Goal: Find specific page/section: Find specific page/section

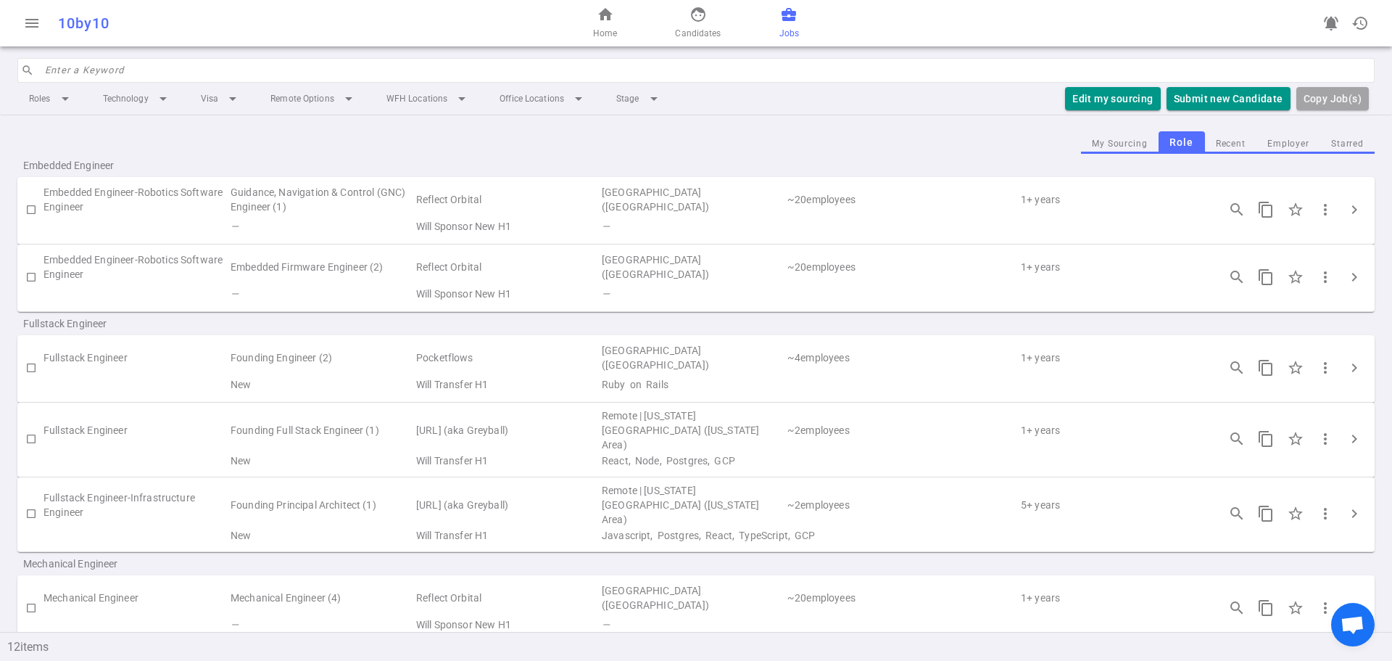
click at [128, 77] on input "search" at bounding box center [705, 70] width 1321 height 23
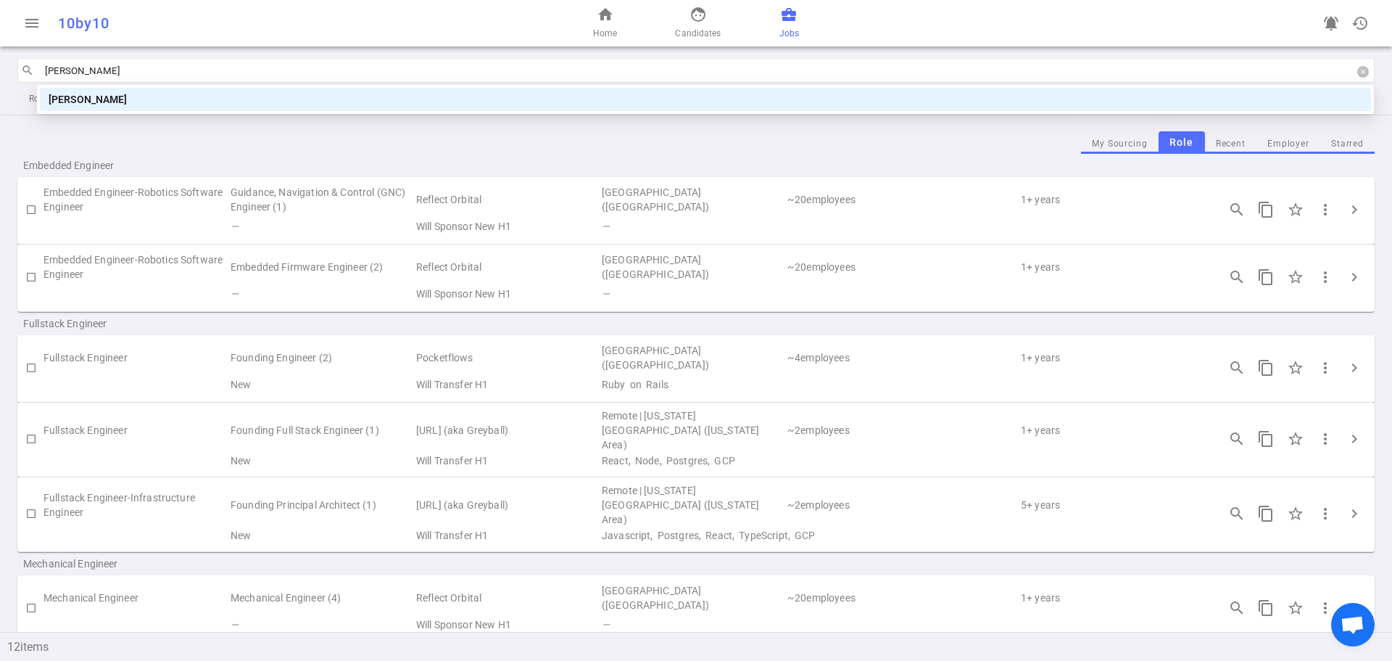
type input "eugene"
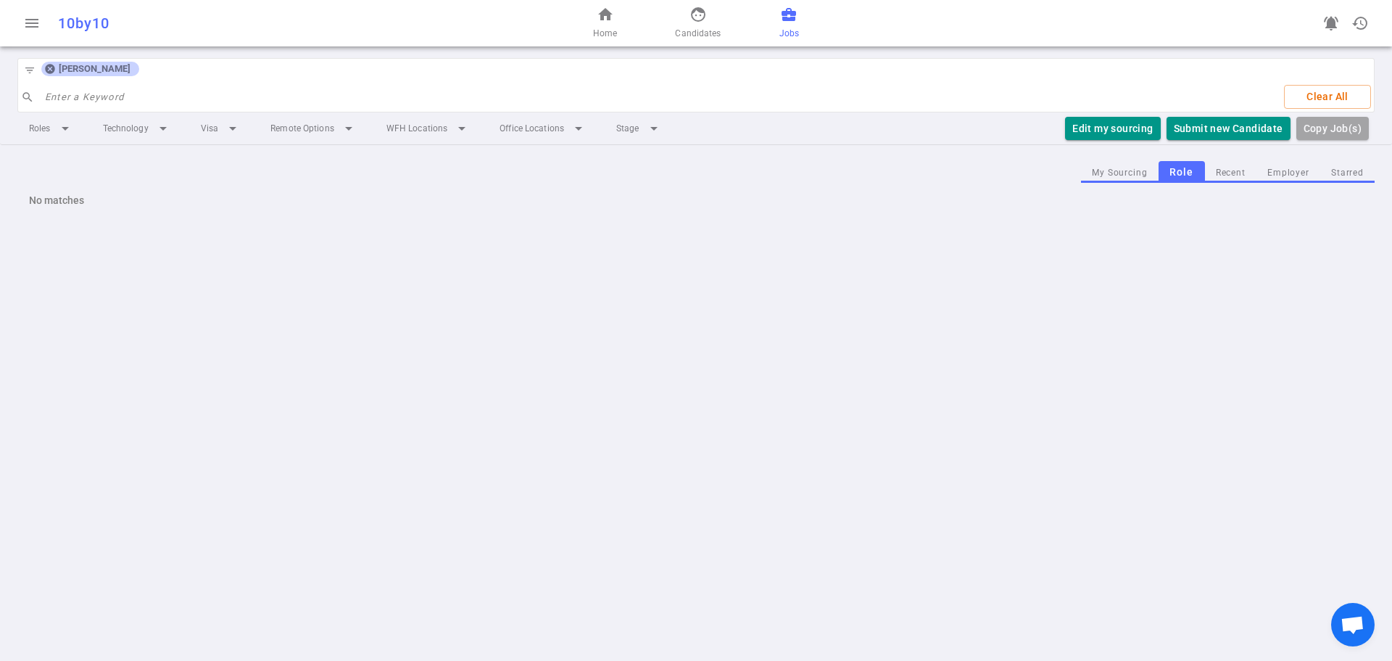
click at [51, 69] on icon at bounding box center [50, 69] width 12 height 12
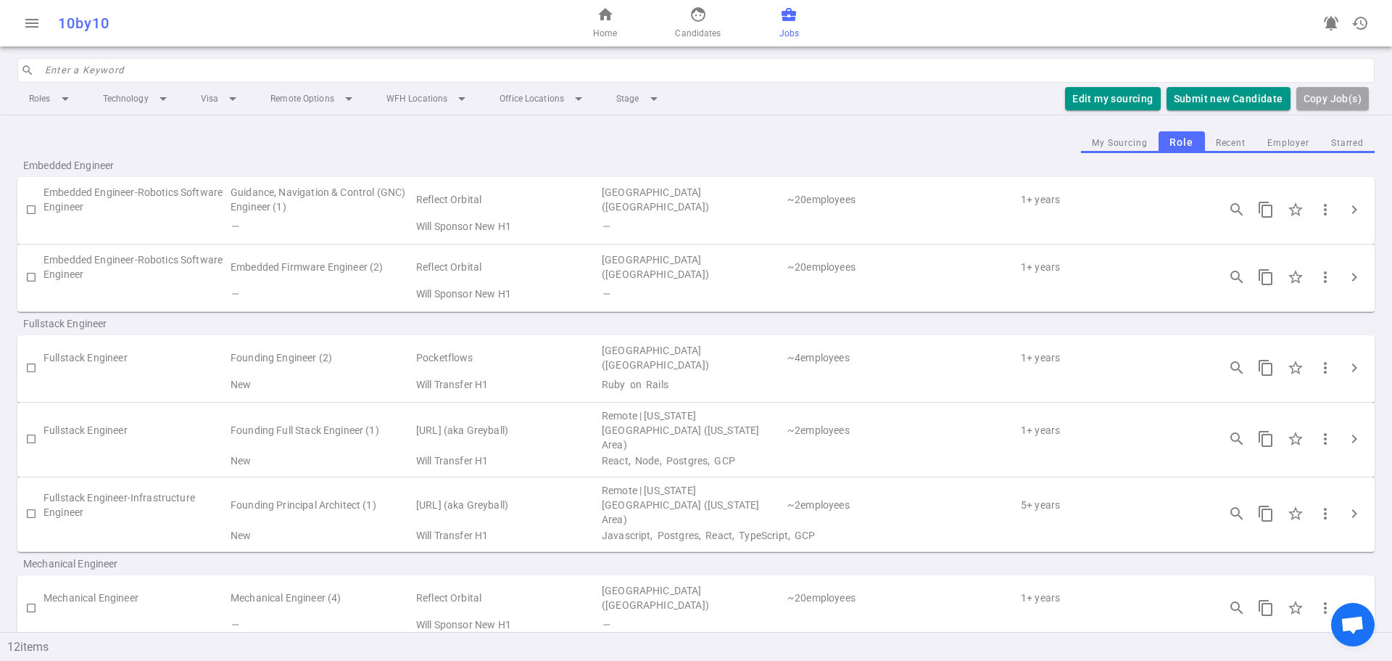
click at [80, 72] on input "search" at bounding box center [705, 70] width 1321 height 23
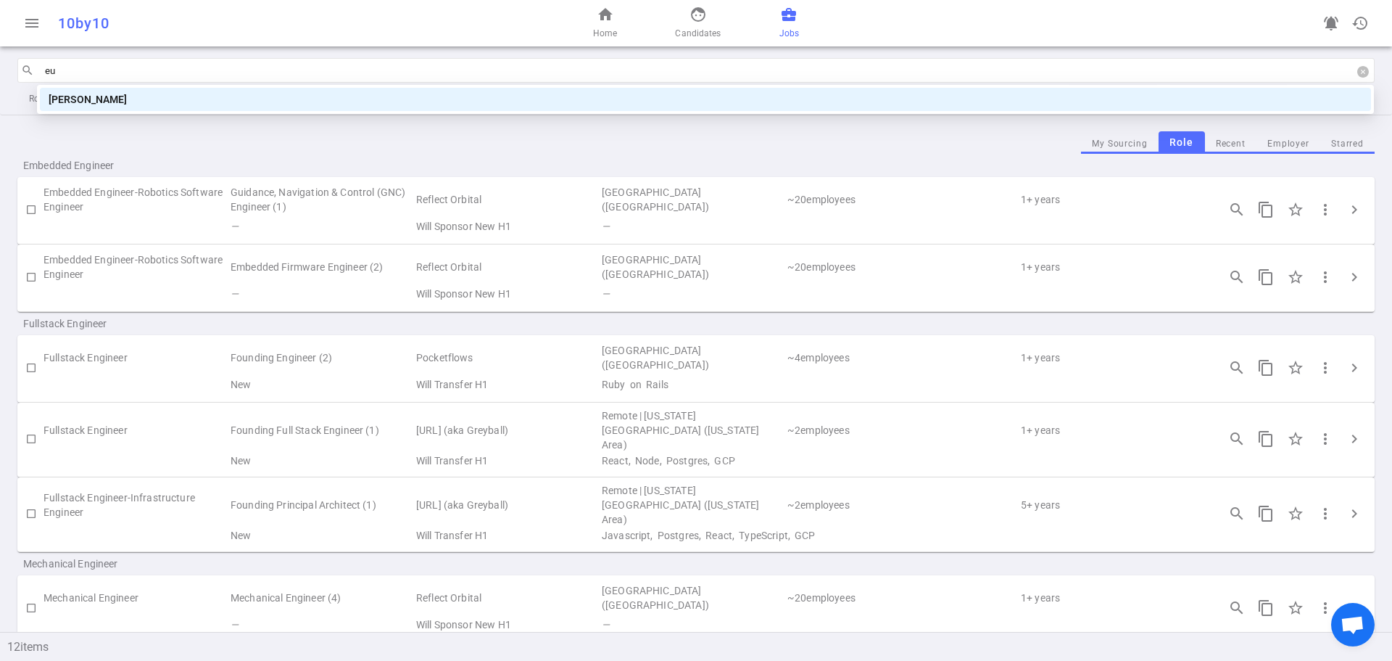
type input "e"
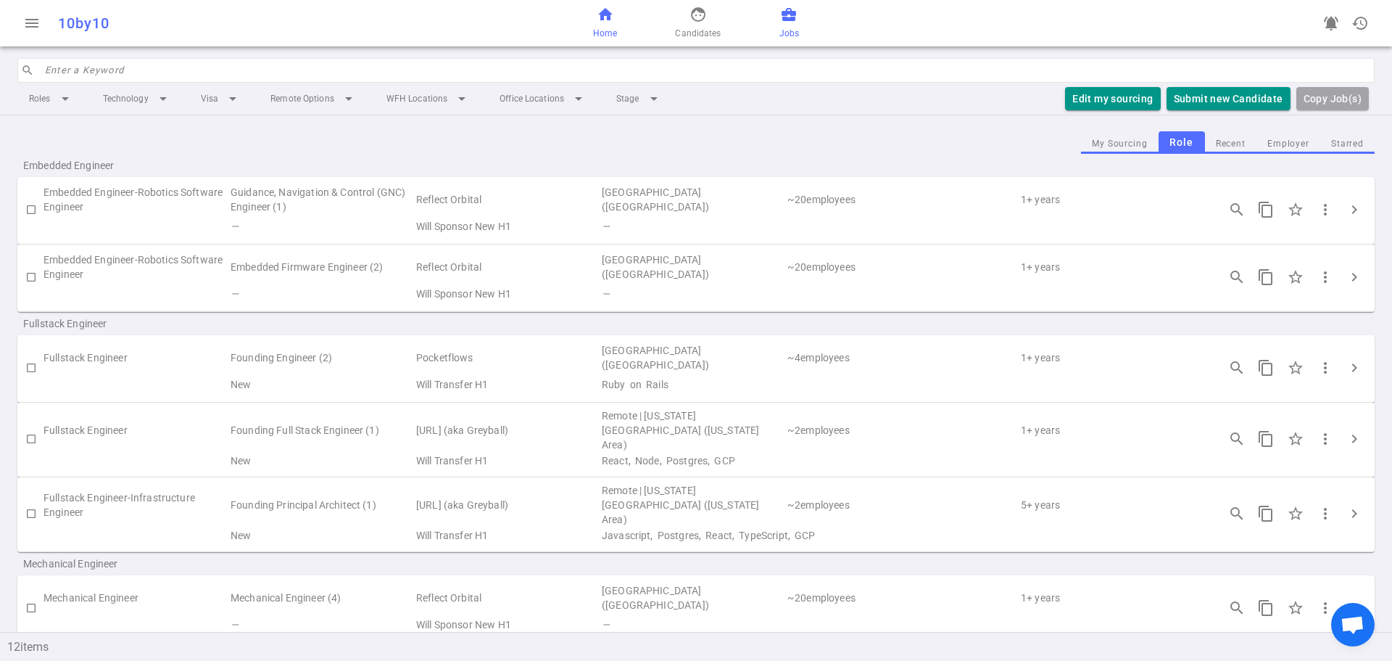
click at [611, 25] on link "home Home" at bounding box center [605, 23] width 24 height 35
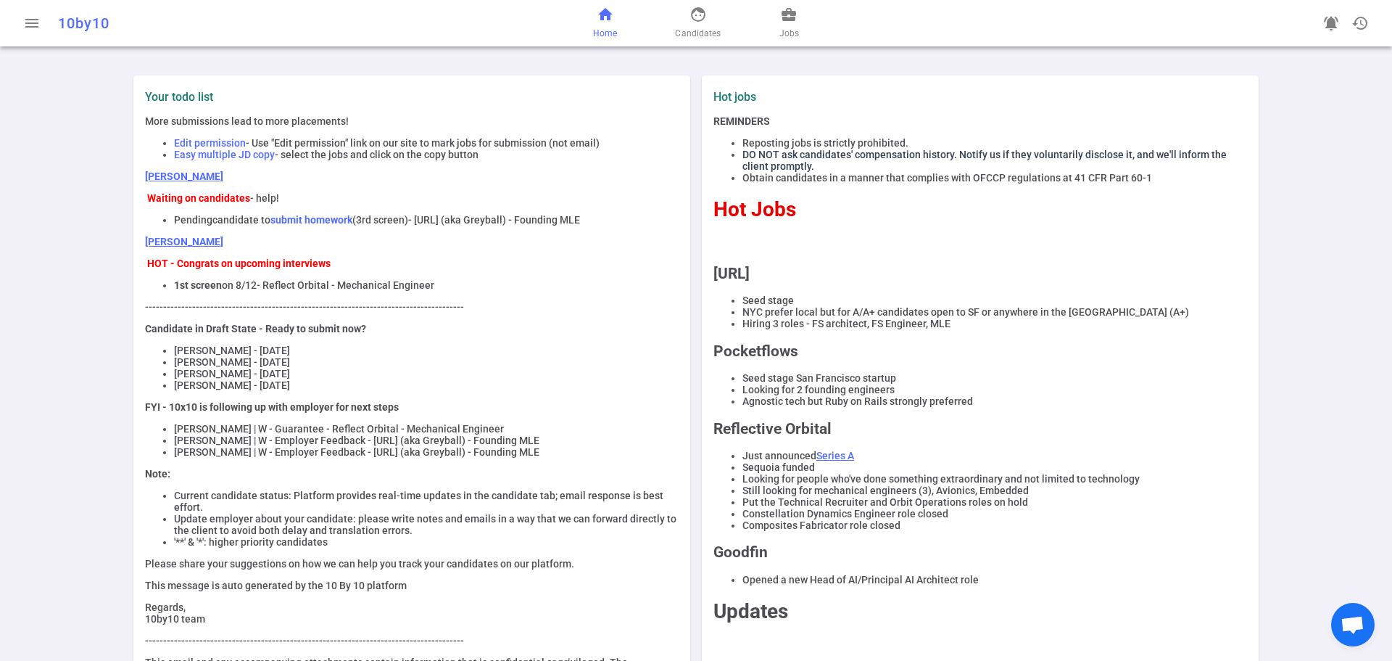
drag, startPoint x: 555, startPoint y: 468, endPoint x: 152, endPoint y: 465, distance: 402.4
click at [152, 457] on ul "Toshana James | W - Guarantee - Reflect Orbital - Mechanical Engineer Johnathan…" at bounding box center [412, 440] width 534 height 35
copy li "Razy Shafiee | W - Employer Feedback - Sandstone.ai (aka Greyball) - Founding M…"
click at [691, 11] on span "face" at bounding box center [698, 14] width 17 height 17
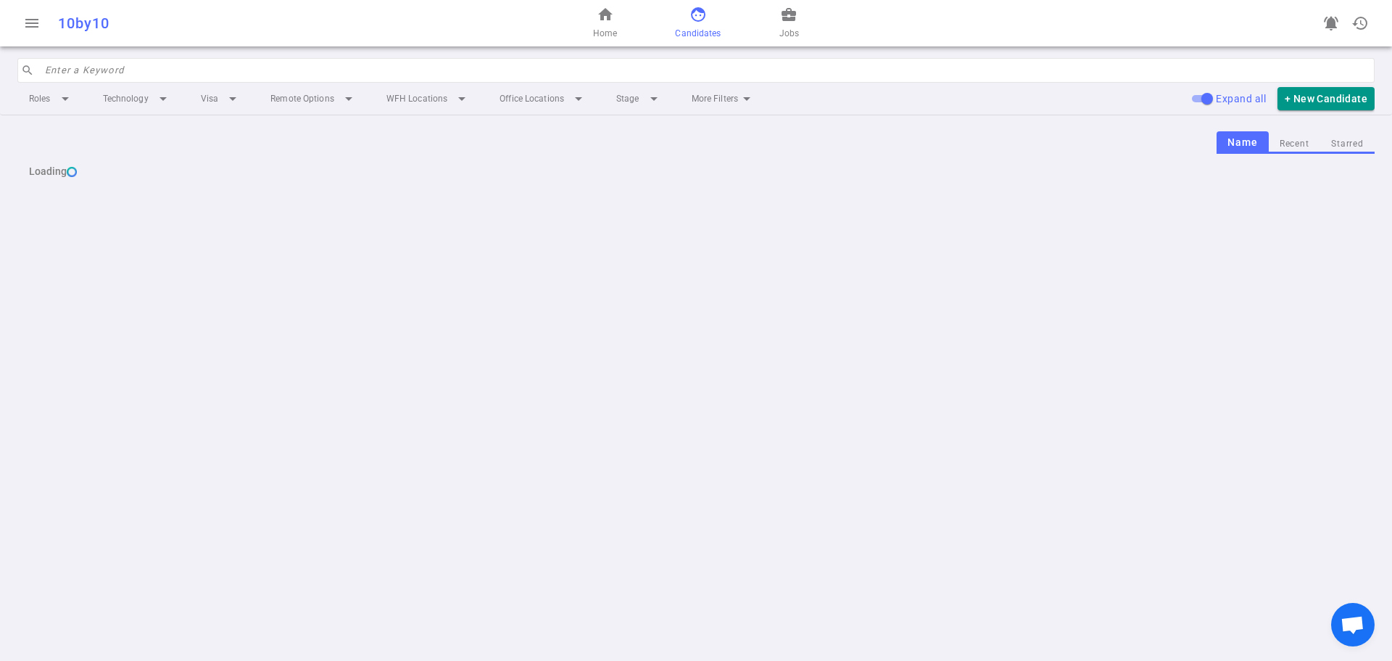
click at [153, 71] on input "search" at bounding box center [705, 70] width 1321 height 23
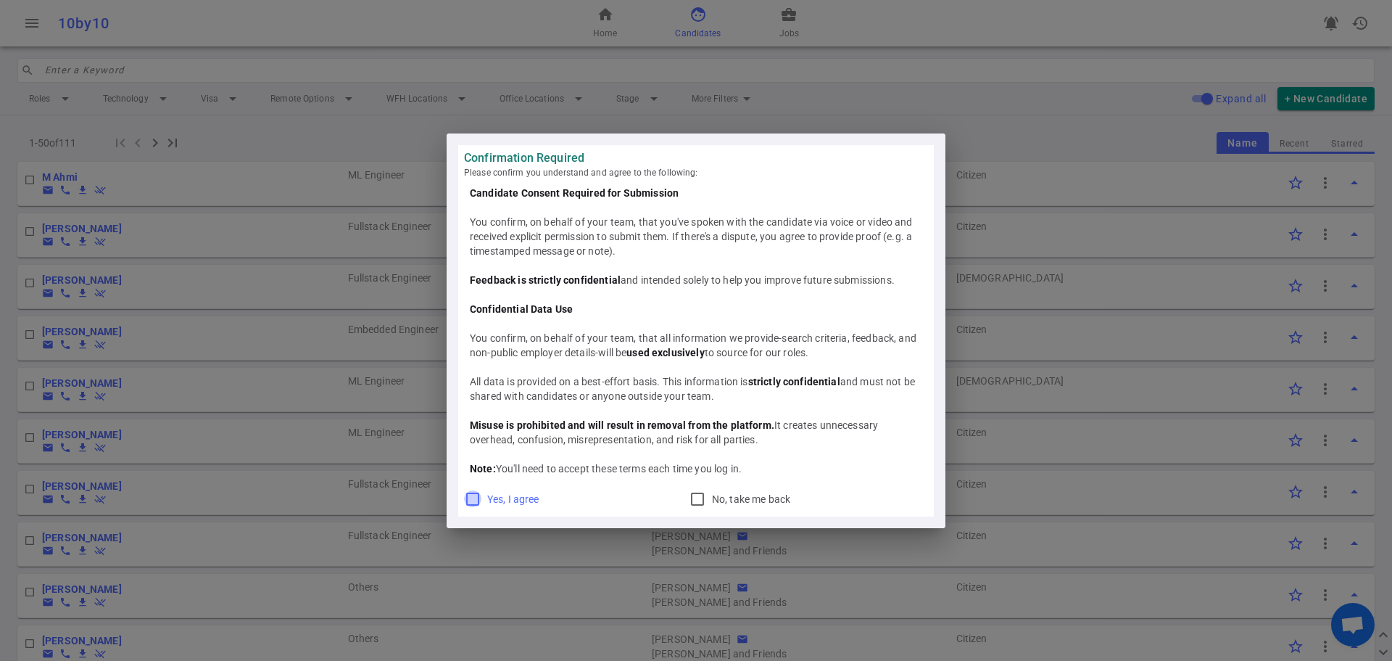
click at [478, 498] on input "Yes, I agree" at bounding box center [472, 498] width 17 height 17
checkbox input "true"
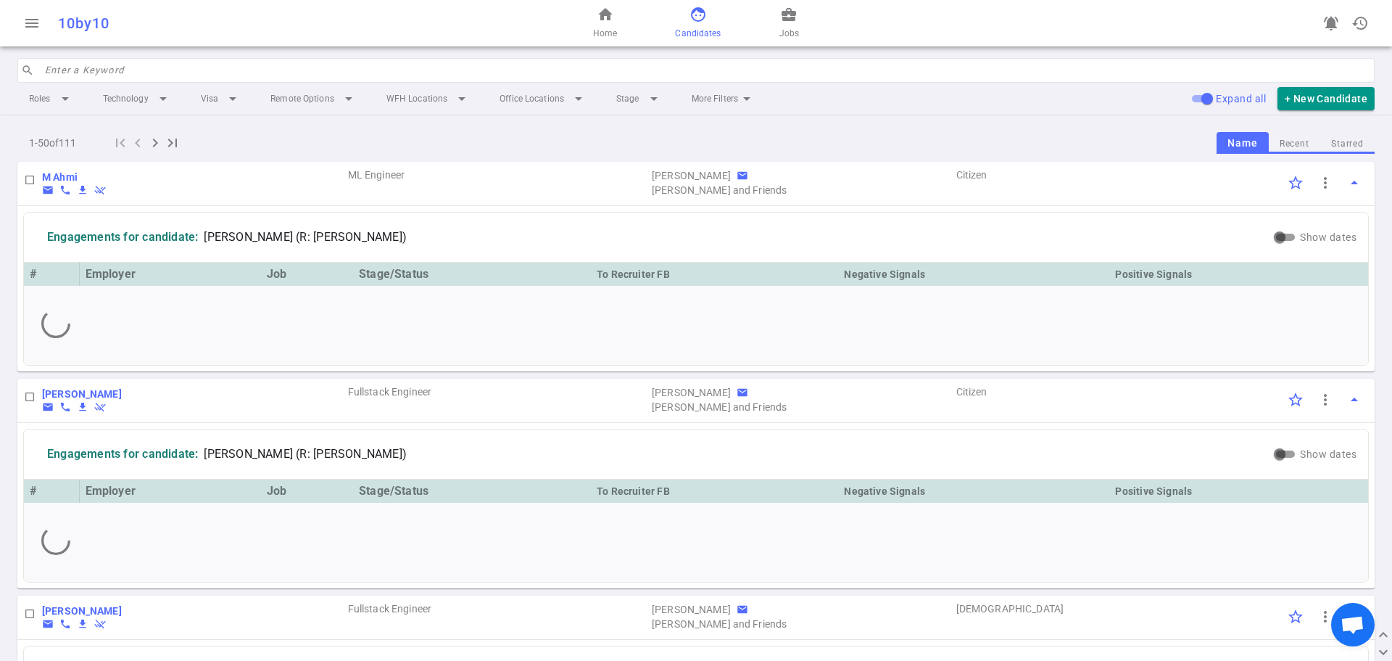
click at [183, 71] on input "search" at bounding box center [705, 70] width 1321 height 23
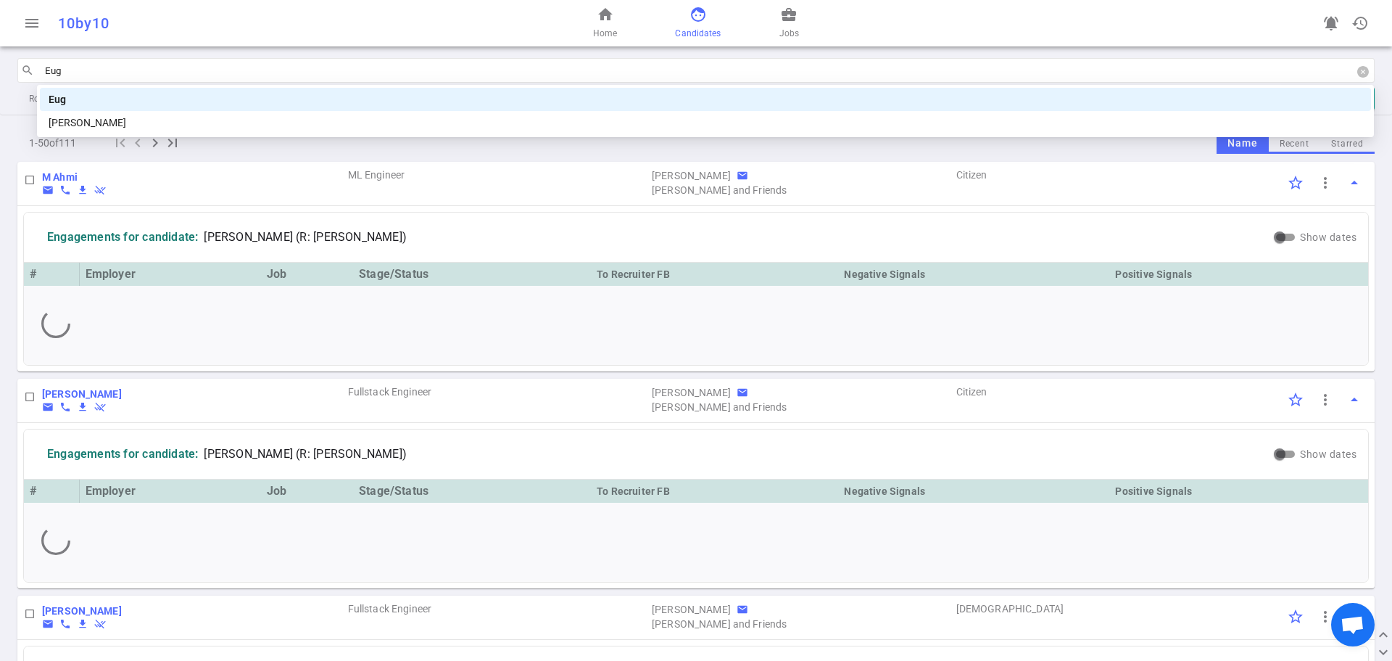
type input "Euge"
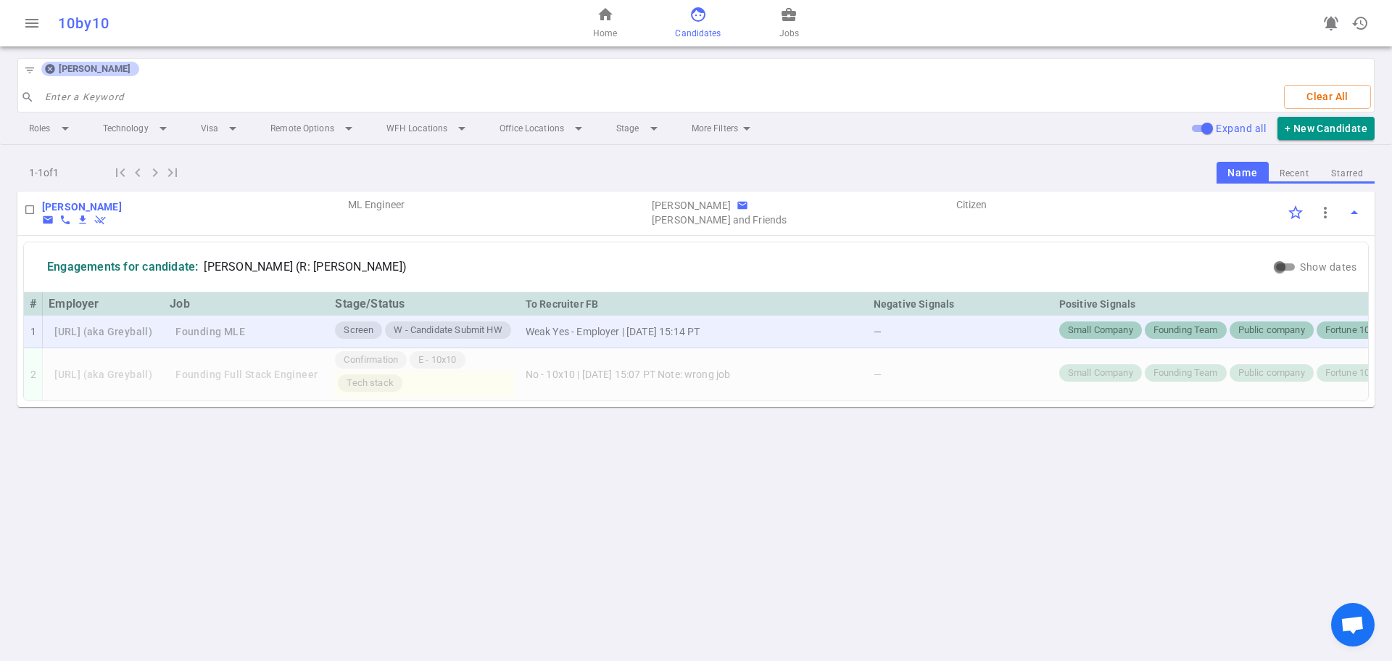
drag, startPoint x: 436, startPoint y: 329, endPoint x: 478, endPoint y: 332, distance: 41.4
click at [437, 329] on span "W - Candidate Submit HW" at bounding box center [448, 330] width 120 height 14
click at [508, 331] on span "W - Candidate Submit HW" at bounding box center [448, 330] width 120 height 14
click at [490, 331] on span "W - Candidate Submit HW" at bounding box center [448, 330] width 120 height 14
drag, startPoint x: 537, startPoint y: 331, endPoint x: 442, endPoint y: 336, distance: 95.1
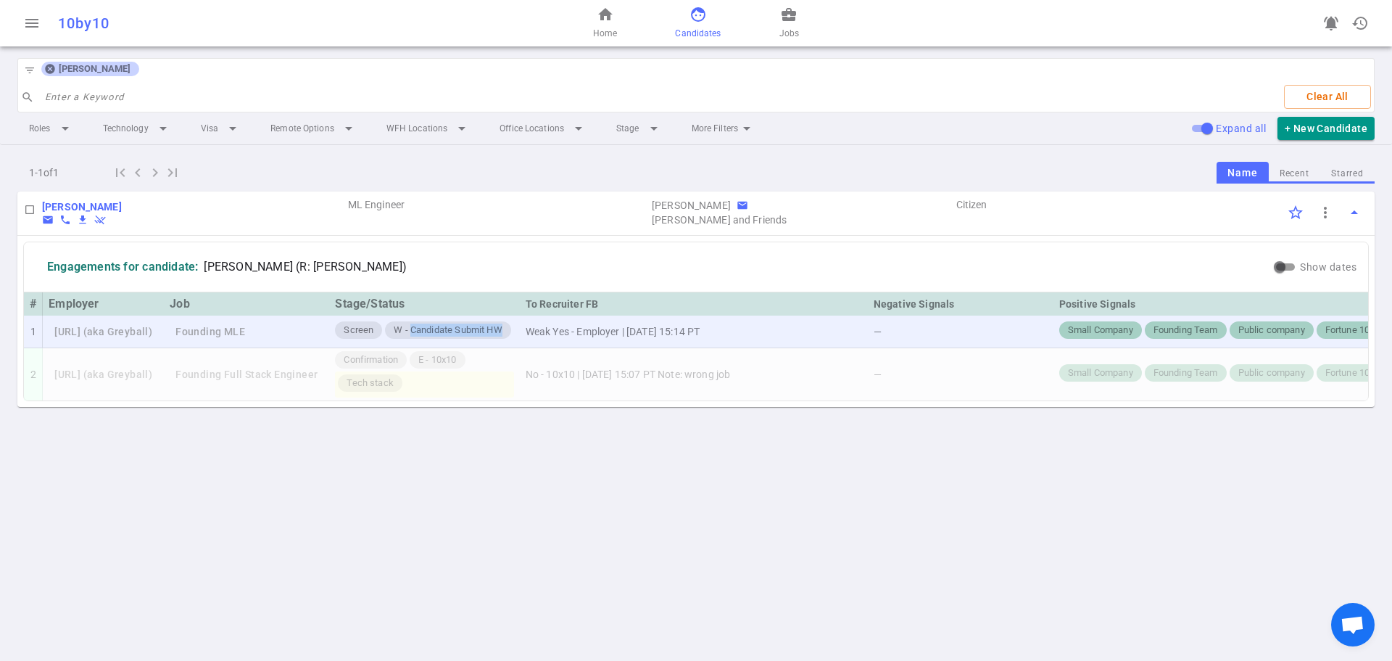
click at [442, 336] on span "W - Candidate Submit HW" at bounding box center [448, 330] width 120 height 14
copy span "Candidate Submit HW"
